Goal: Task Accomplishment & Management: Manage account settings

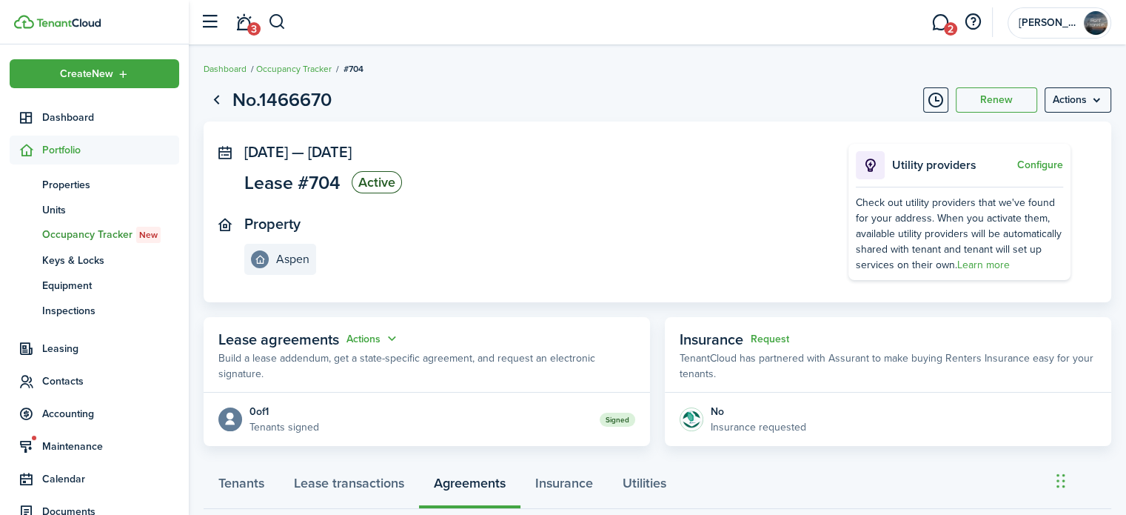
scroll to position [95, 0]
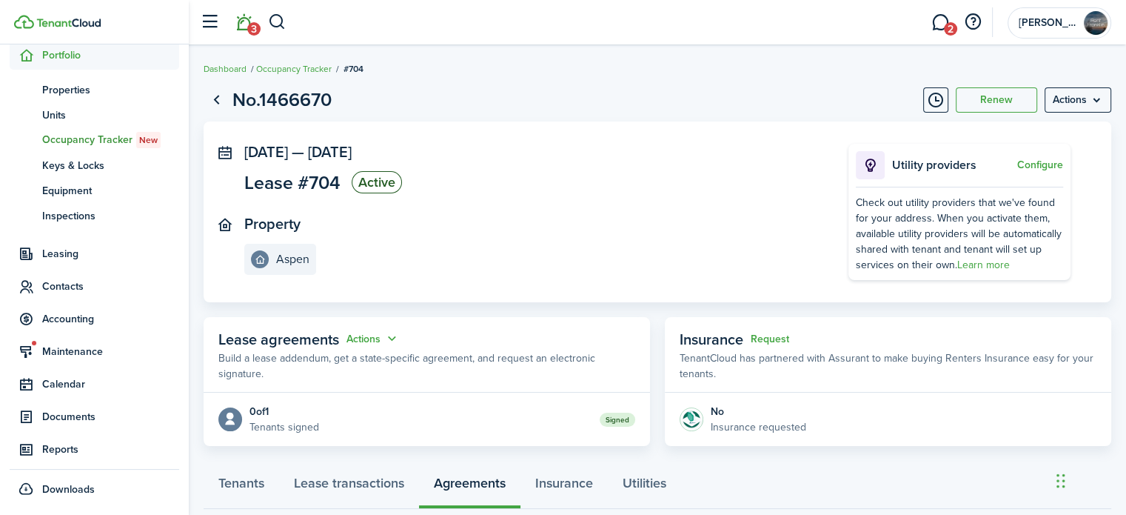
click at [248, 18] on link "3" at bounding box center [244, 23] width 28 height 38
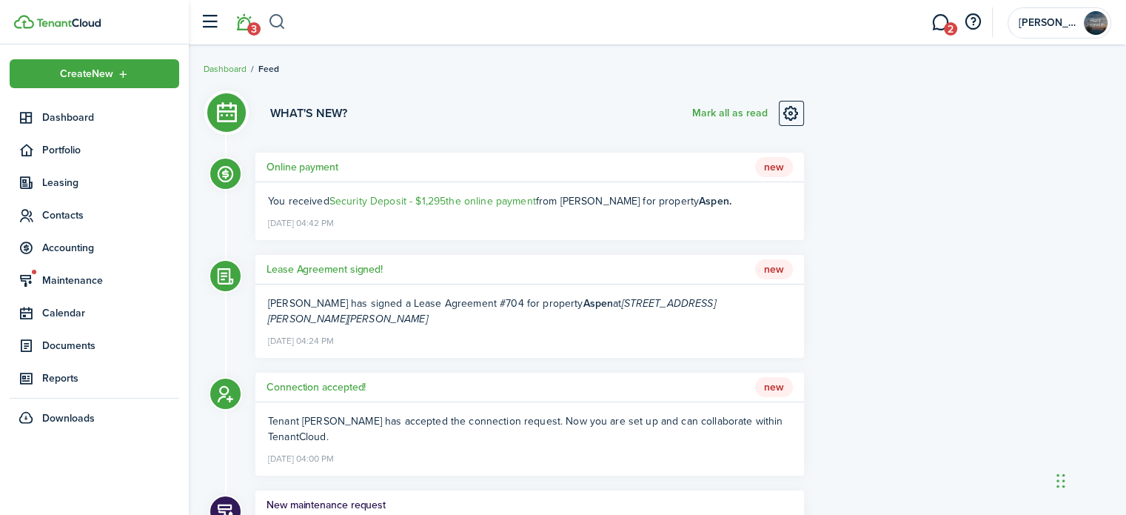
click at [278, 17] on button "button" at bounding box center [277, 22] width 19 height 25
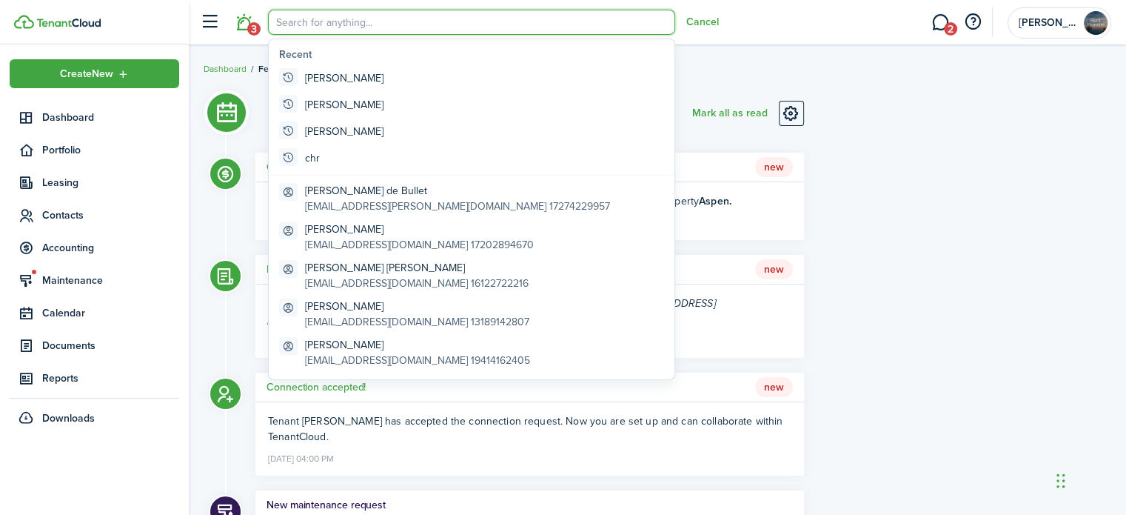
click at [298, 13] on input "search" at bounding box center [471, 22] width 407 height 25
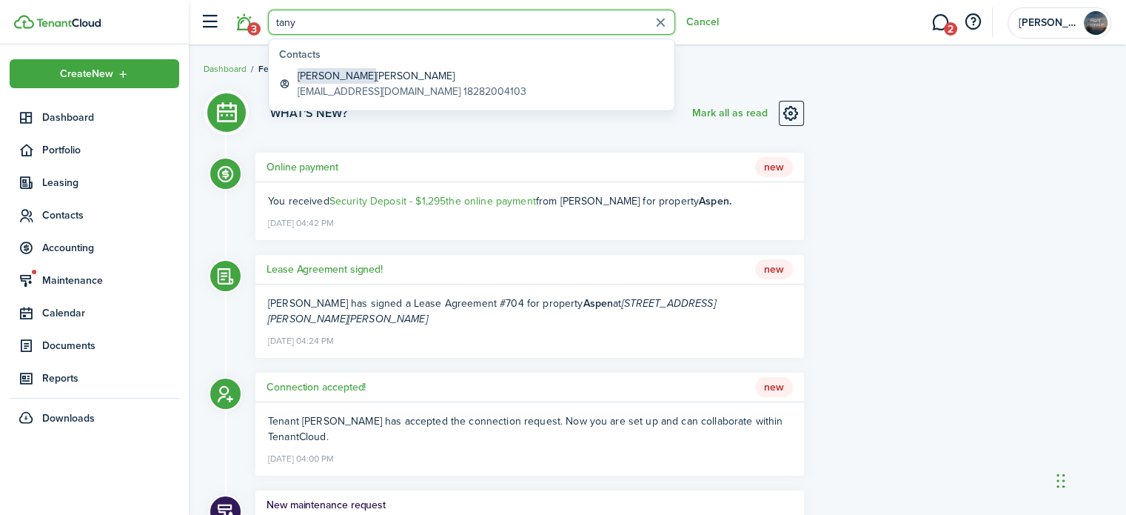
drag, startPoint x: 335, startPoint y: 14, endPoint x: 272, endPoint y: 16, distance: 62.2
click at [272, 16] on input "tany" at bounding box center [471, 22] width 407 height 25
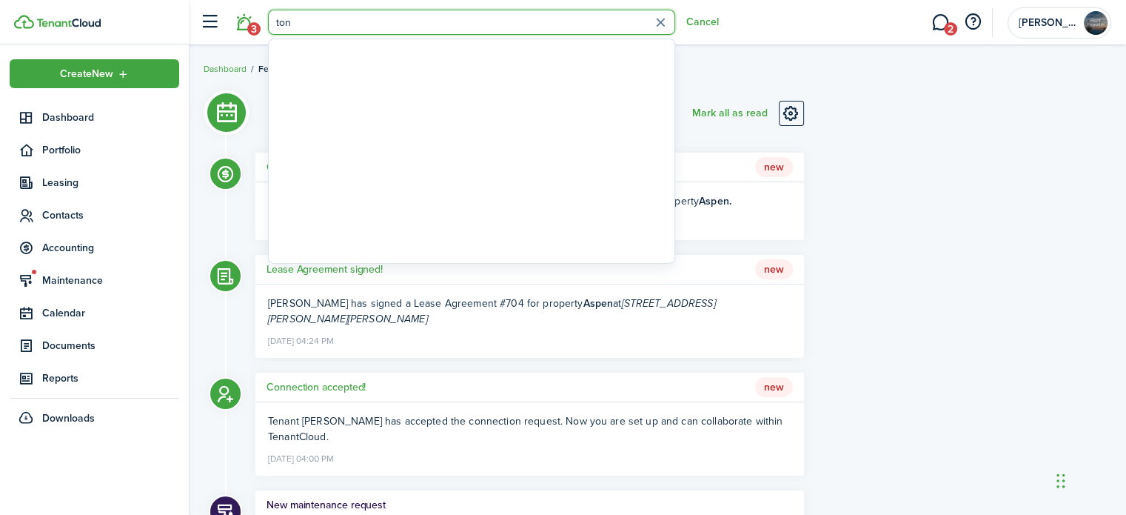
type input "[PERSON_NAME]"
drag, startPoint x: 309, startPoint y: 21, endPoint x: 240, endPoint y: 24, distance: 68.9
click at [240, 26] on header-control-items "3 [PERSON_NAME]" at bounding box center [455, 23] width 526 height 38
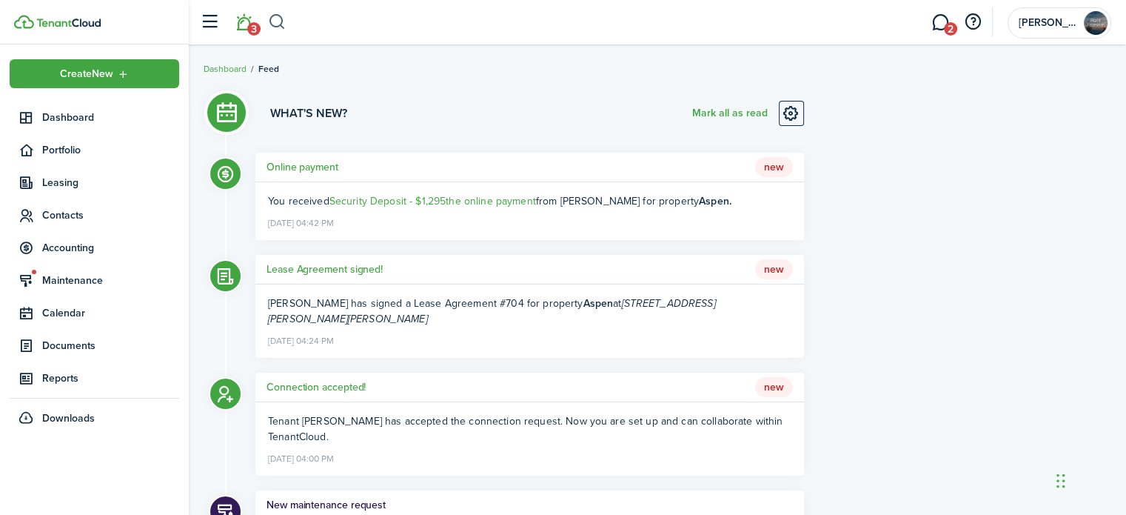
click at [277, 20] on button "button" at bounding box center [277, 22] width 19 height 25
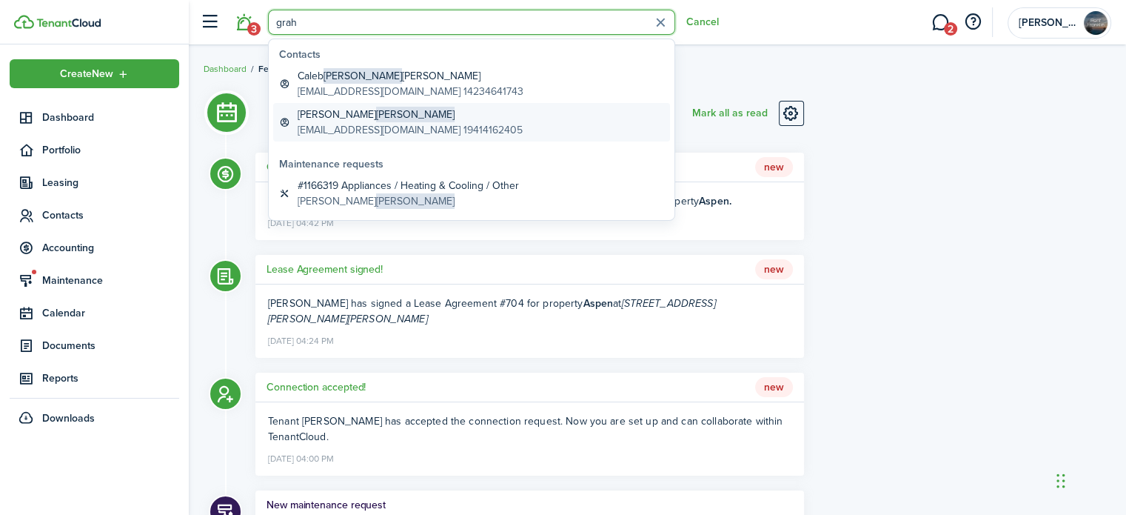
type input "grah"
click at [376, 116] on span "[PERSON_NAME]" at bounding box center [415, 115] width 78 height 16
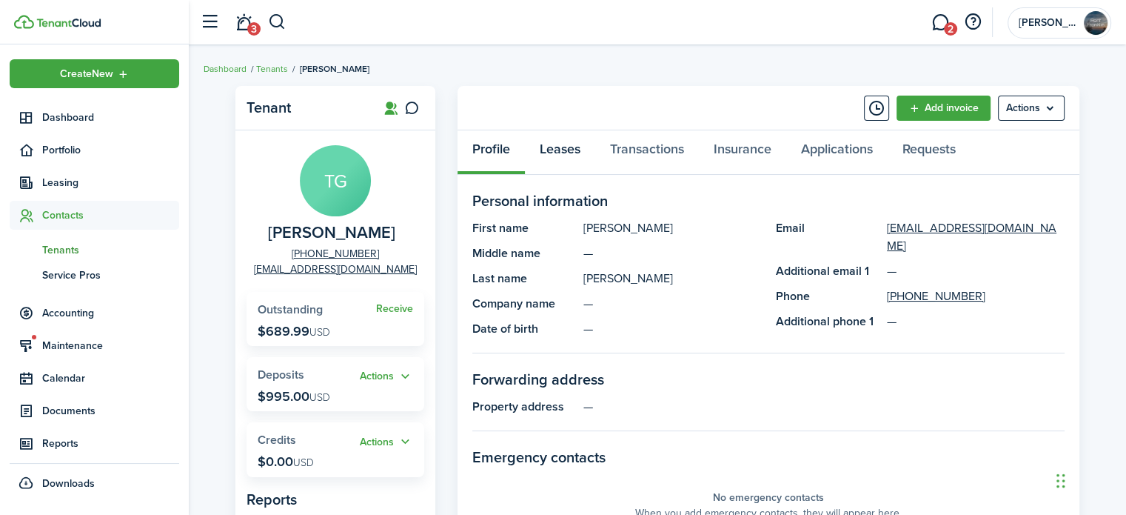
click at [572, 150] on link "Leases" at bounding box center [560, 152] width 70 height 44
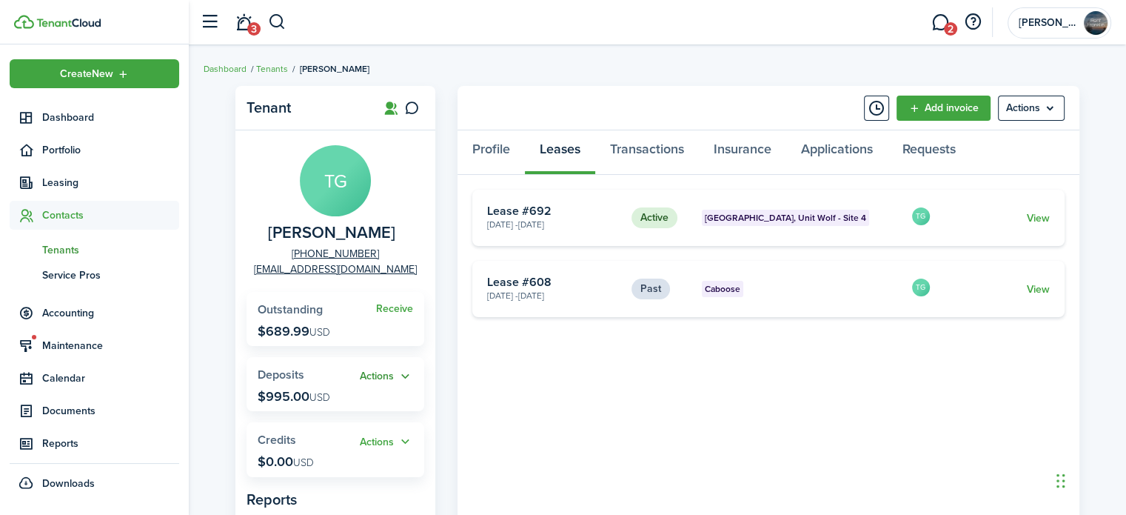
click at [401, 370] on button "Actions" at bounding box center [386, 376] width 53 height 17
click at [361, 432] on link "Apply" at bounding box center [349, 431] width 130 height 26
click at [647, 143] on link "Transactions" at bounding box center [647, 152] width 104 height 44
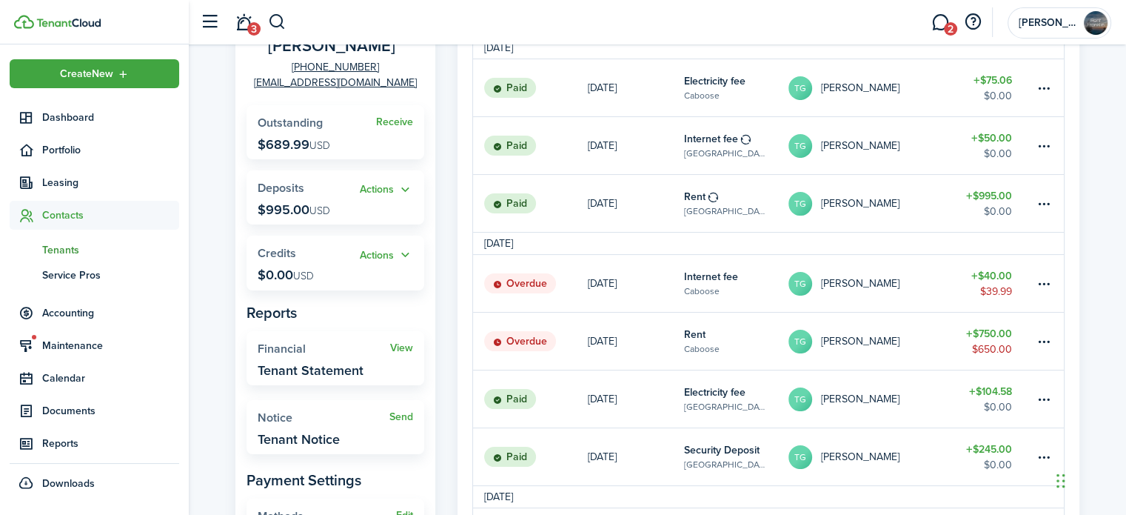
scroll to position [74, 0]
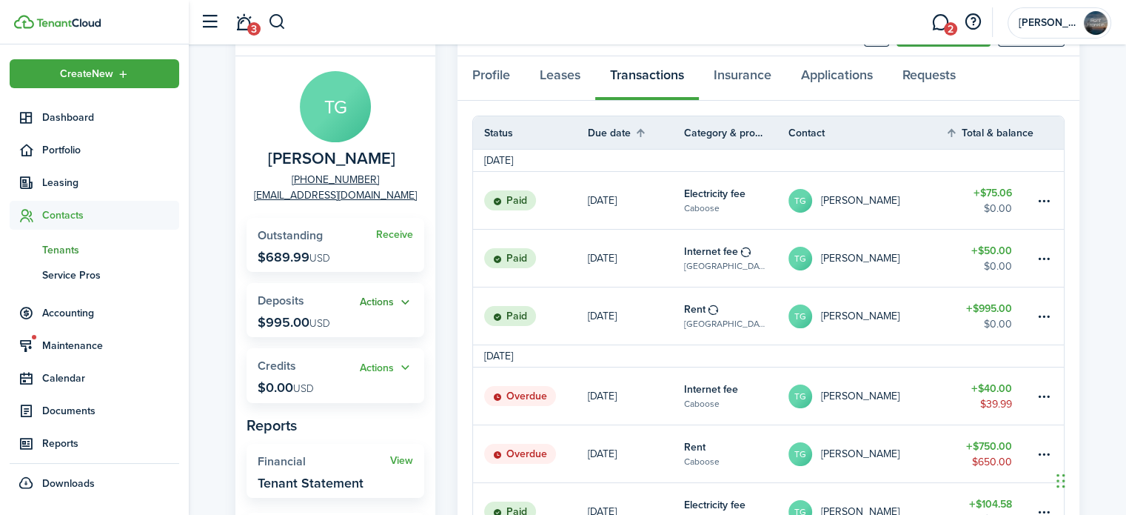
click at [401, 301] on button "Actions" at bounding box center [386, 302] width 53 height 17
click at [395, 302] on button "Actions" at bounding box center [386, 302] width 53 height 17
